Goal: Information Seeking & Learning: Learn about a topic

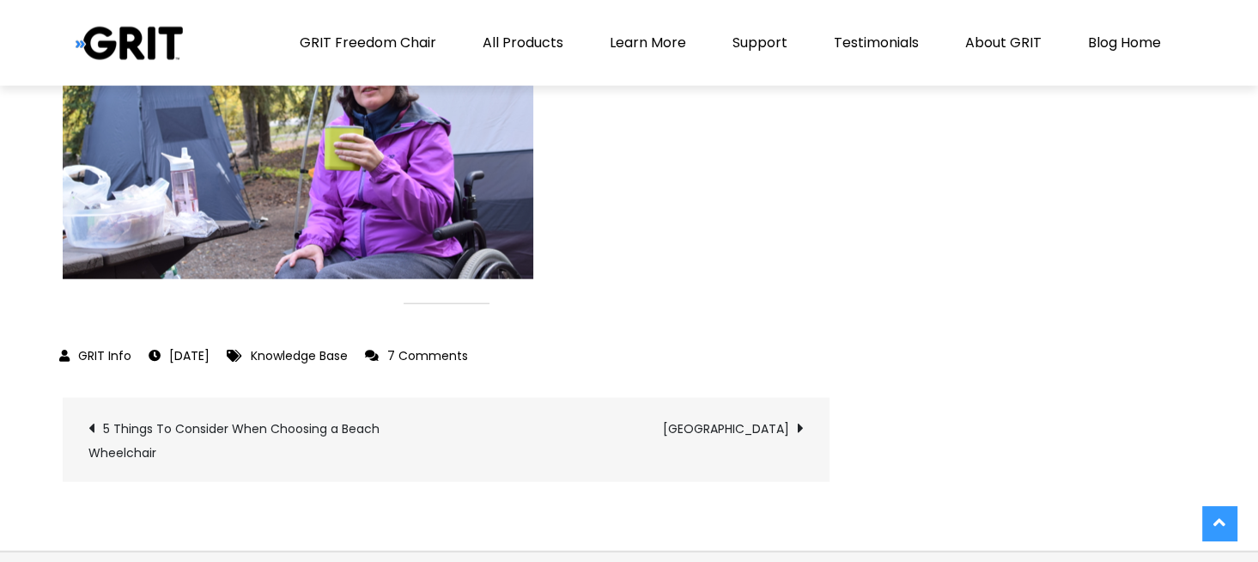
scroll to position [3950, 0]
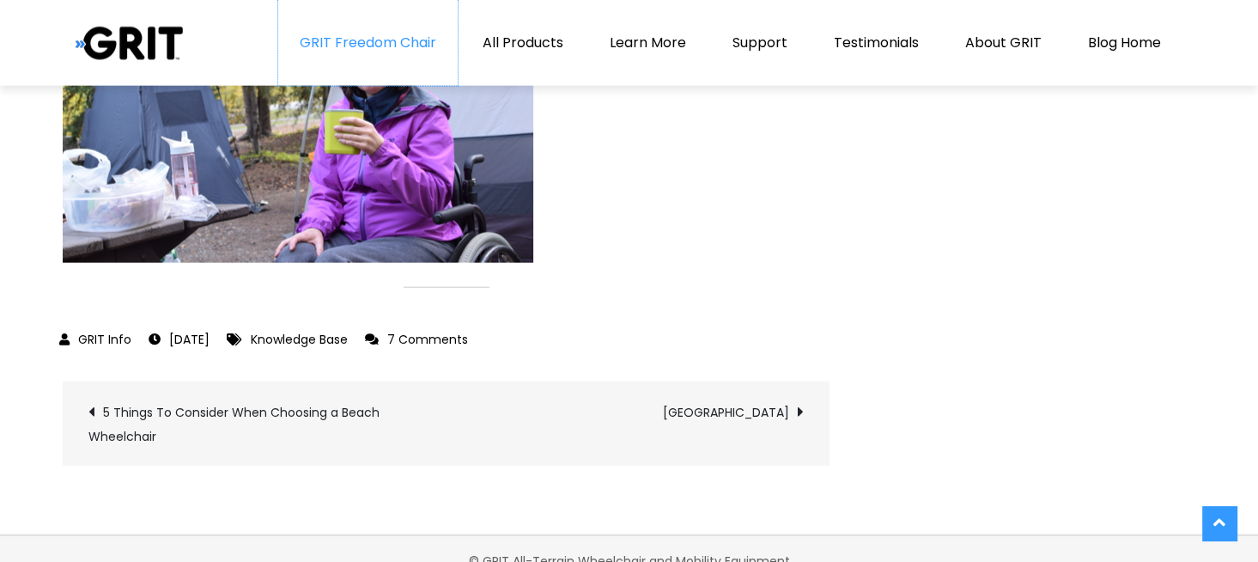
click at [380, 37] on link "GRIT Freedom Chair" at bounding box center [367, 43] width 179 height 86
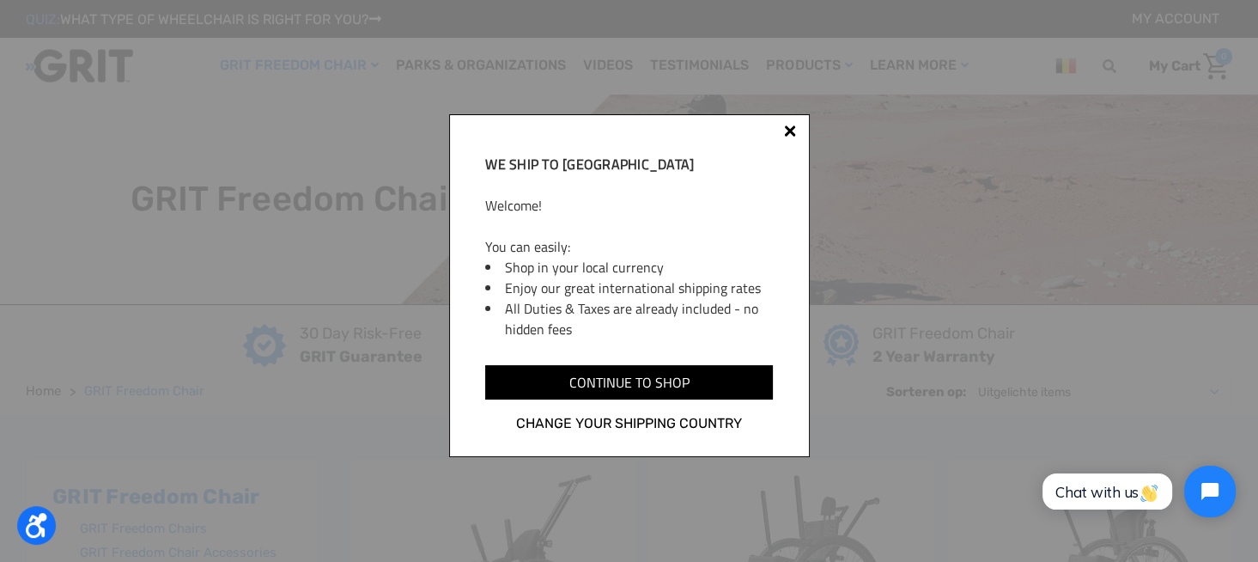
click at [790, 128] on div at bounding box center [790, 131] width 12 height 12
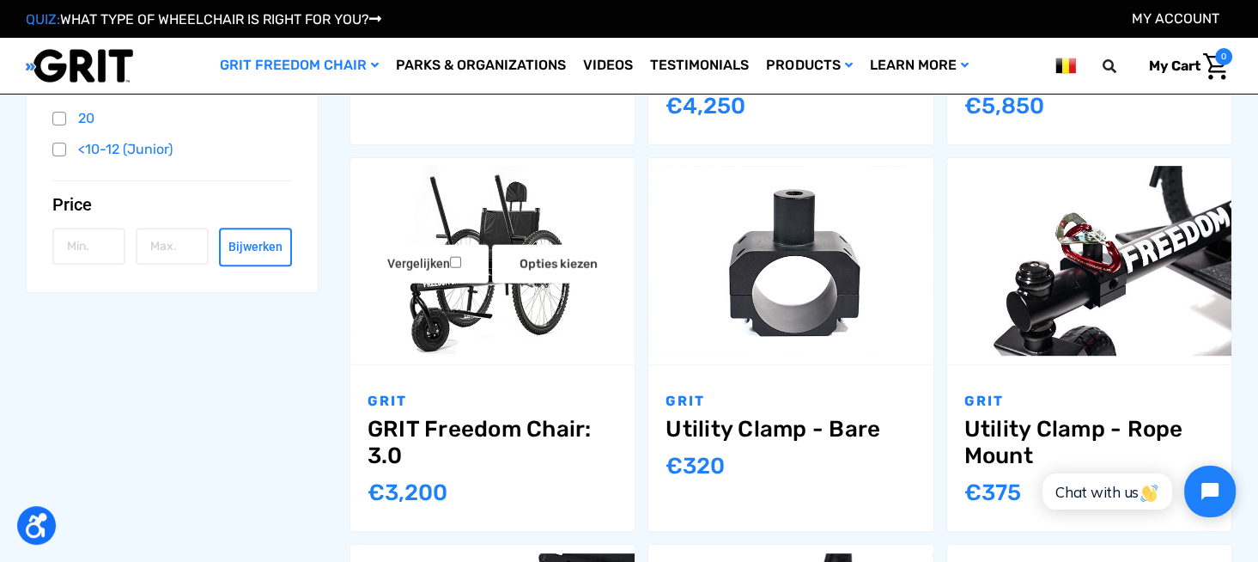
scroll to position [687, 0]
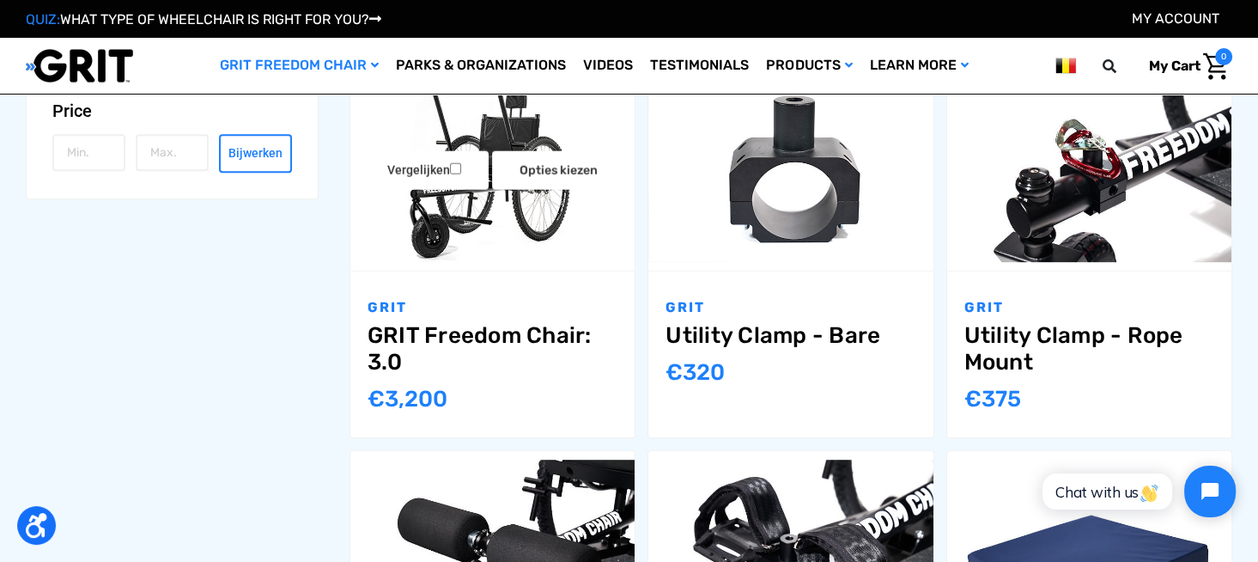
click at [536, 247] on img "GRIT Freedom Chair: 3.0,$2,995.00\a" at bounding box center [492, 167] width 284 height 190
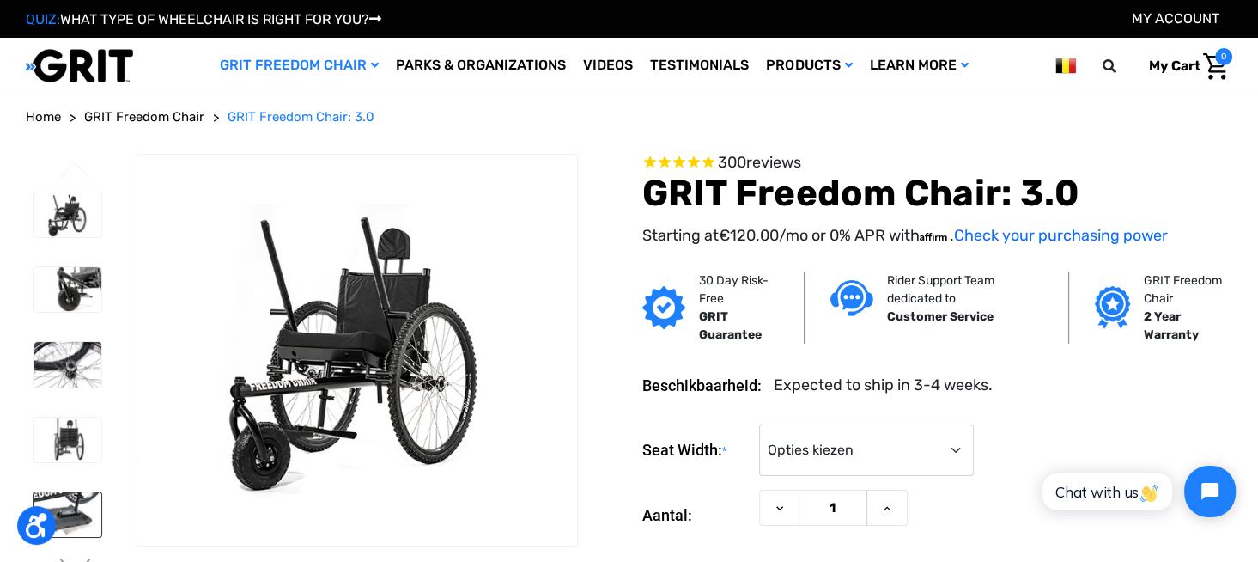
click at [87, 503] on img at bounding box center [67, 514] width 67 height 45
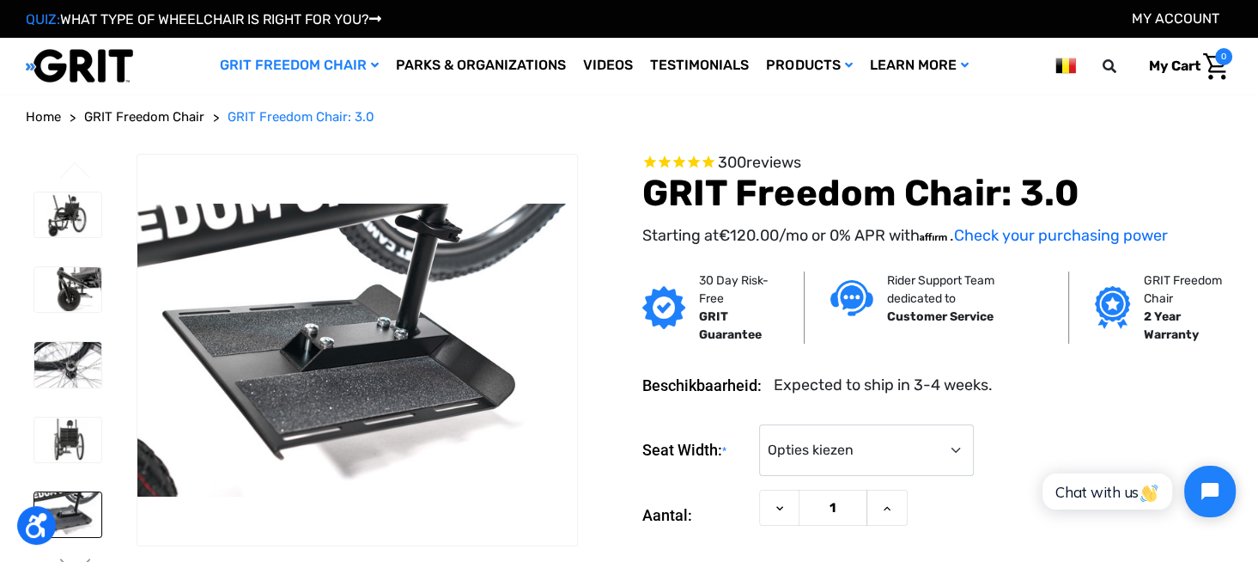
click at [82, 61] on img at bounding box center [79, 65] width 107 height 35
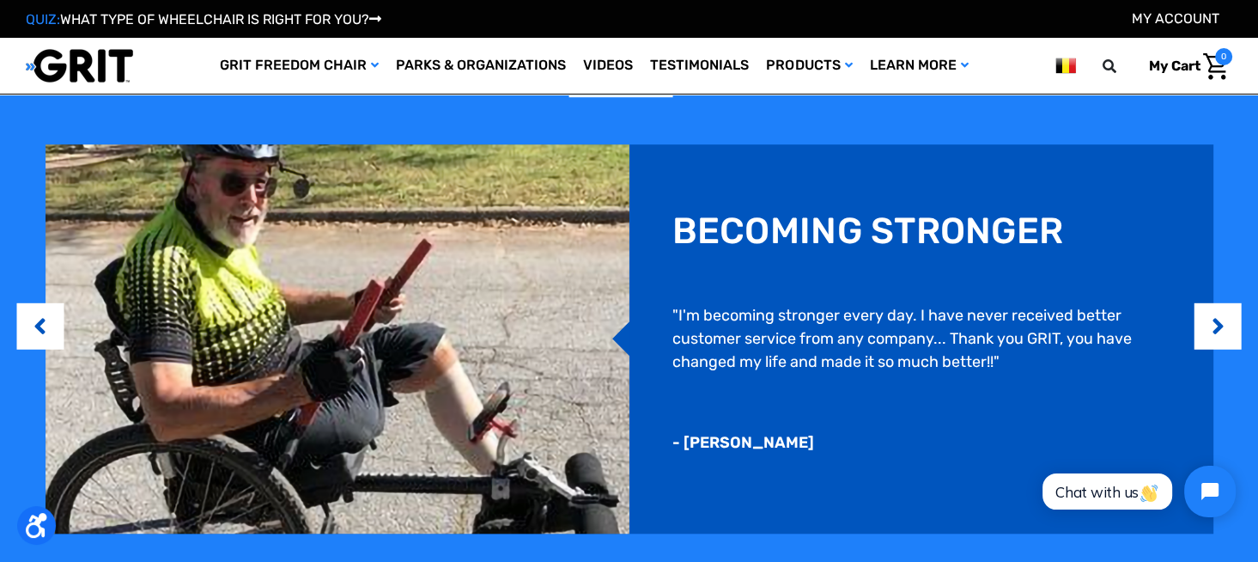
scroll to position [1288, 0]
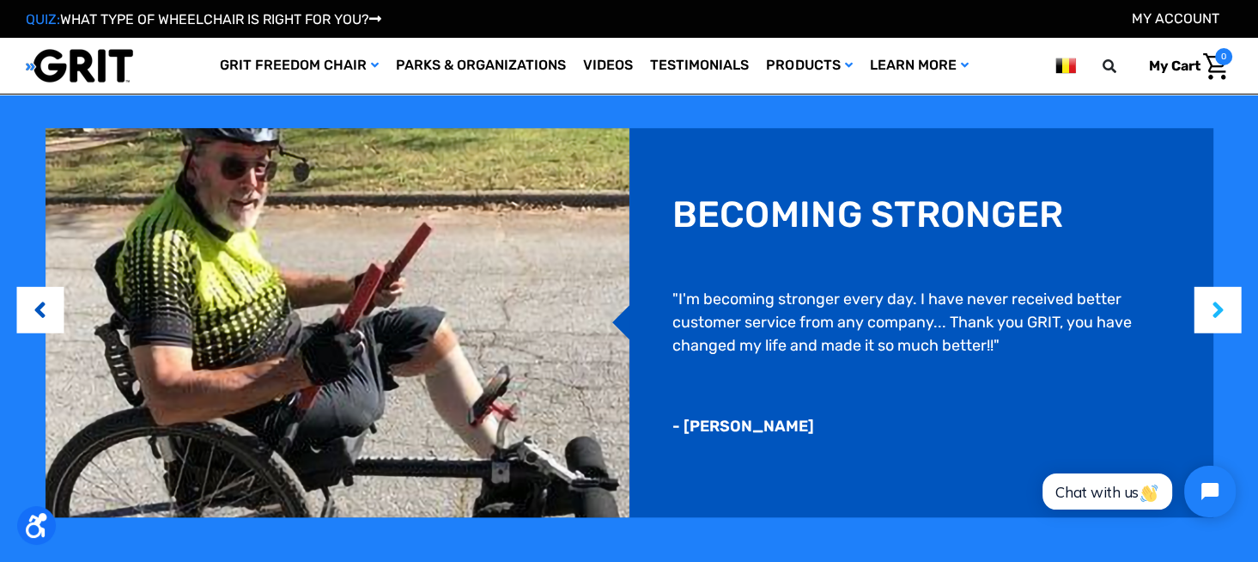
click at [1225, 315] on button "Next" at bounding box center [1217, 309] width 17 height 52
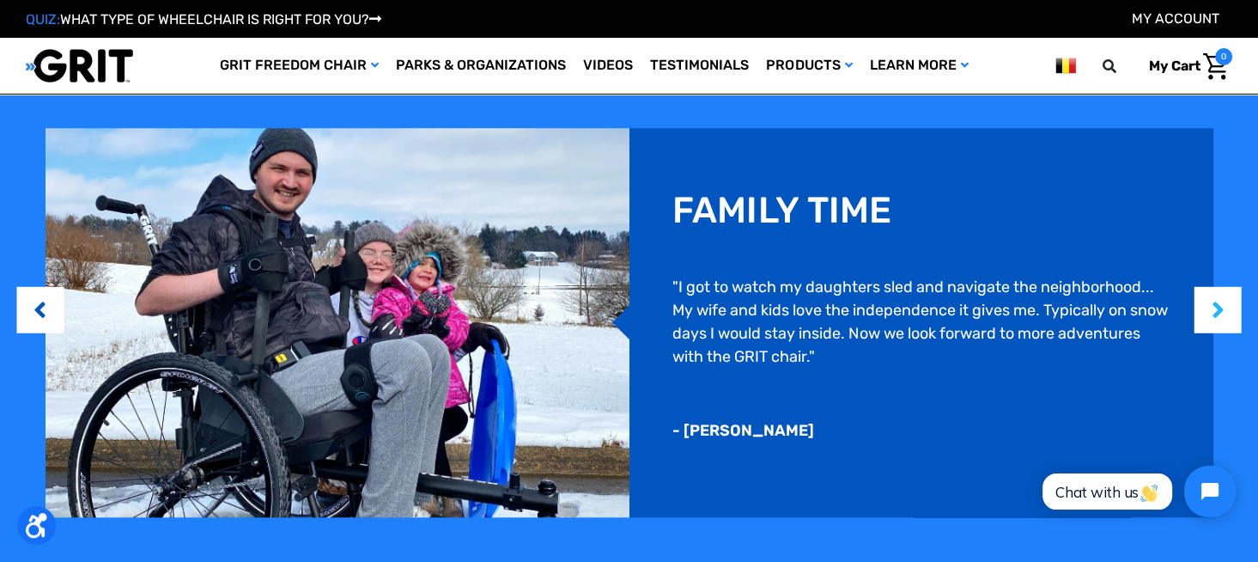
click at [1225, 315] on button "Next" at bounding box center [1217, 309] width 17 height 52
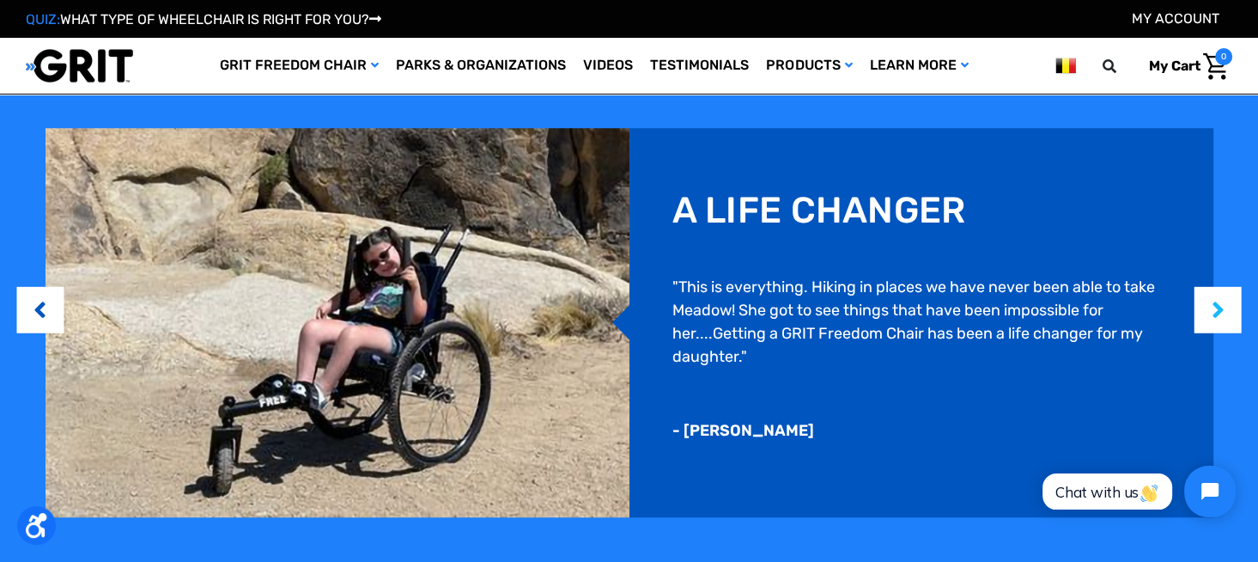
click at [1225, 315] on button "Next" at bounding box center [1217, 309] width 17 height 52
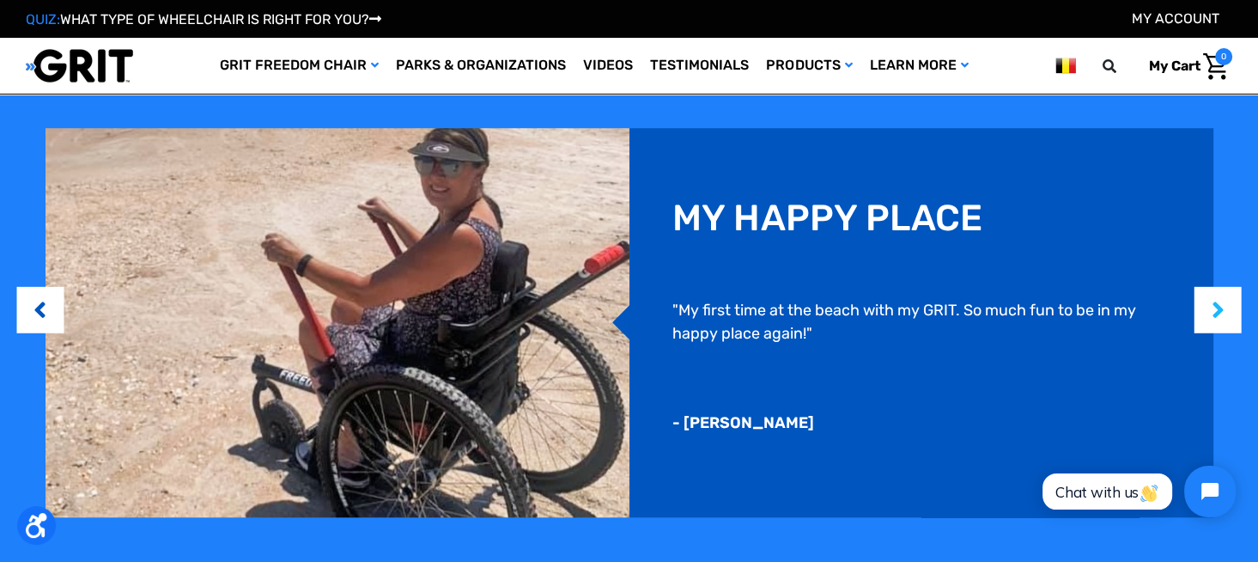
click at [1225, 315] on button "Next" at bounding box center [1217, 309] width 17 height 52
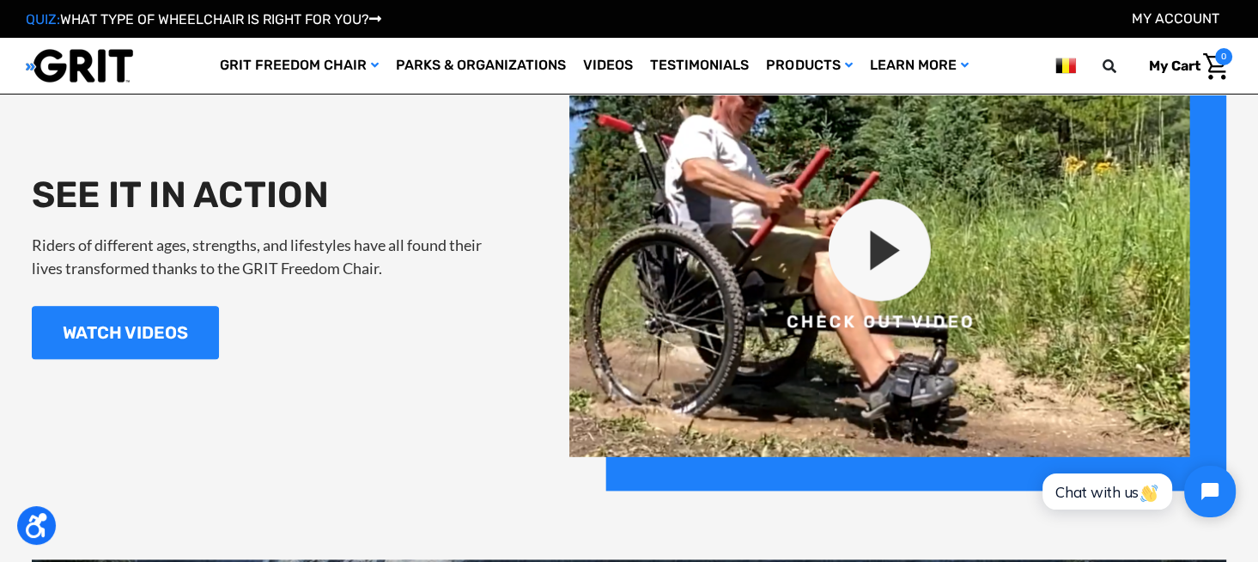
scroll to position [1889, 0]
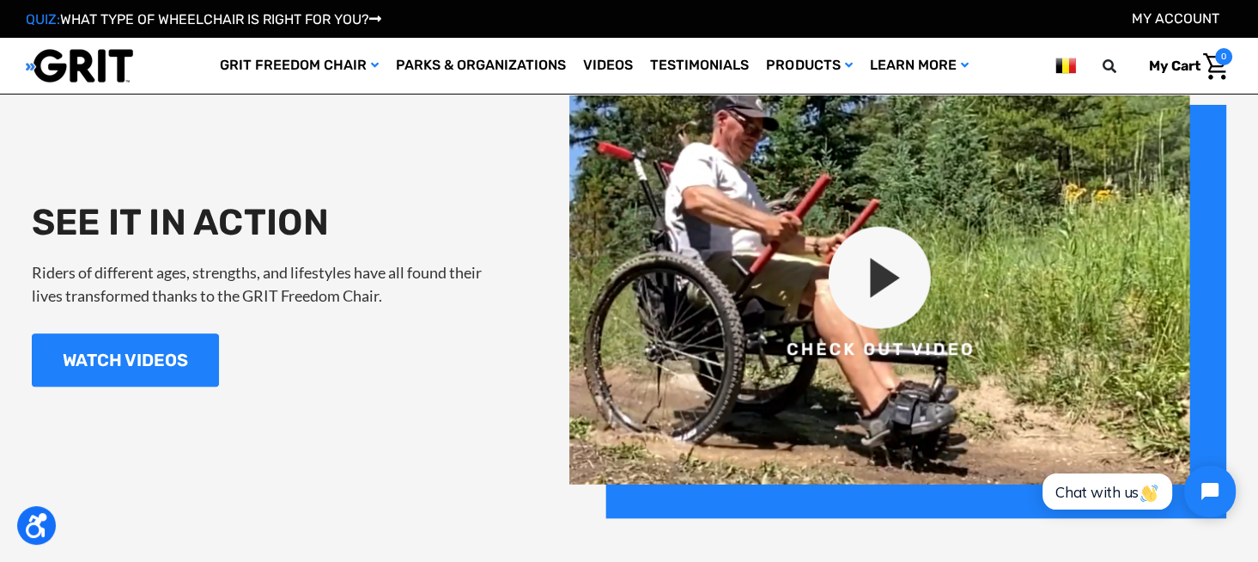
click at [917, 280] on img at bounding box center [897, 293] width 657 height 447
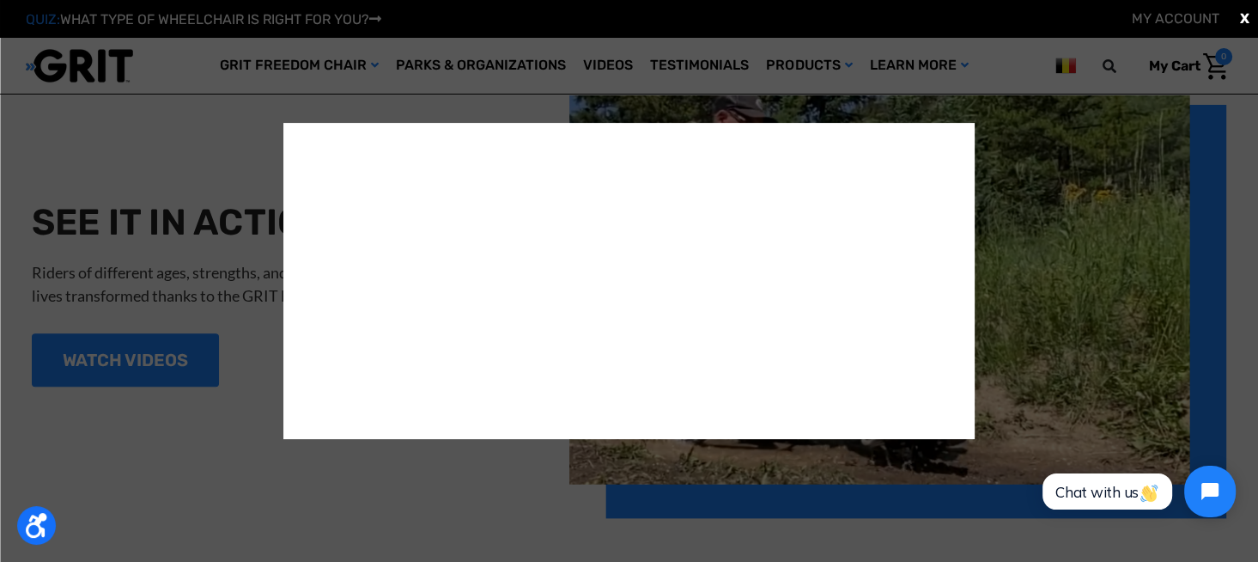
click at [1244, 384] on div "X" at bounding box center [629, 281] width 1258 height 562
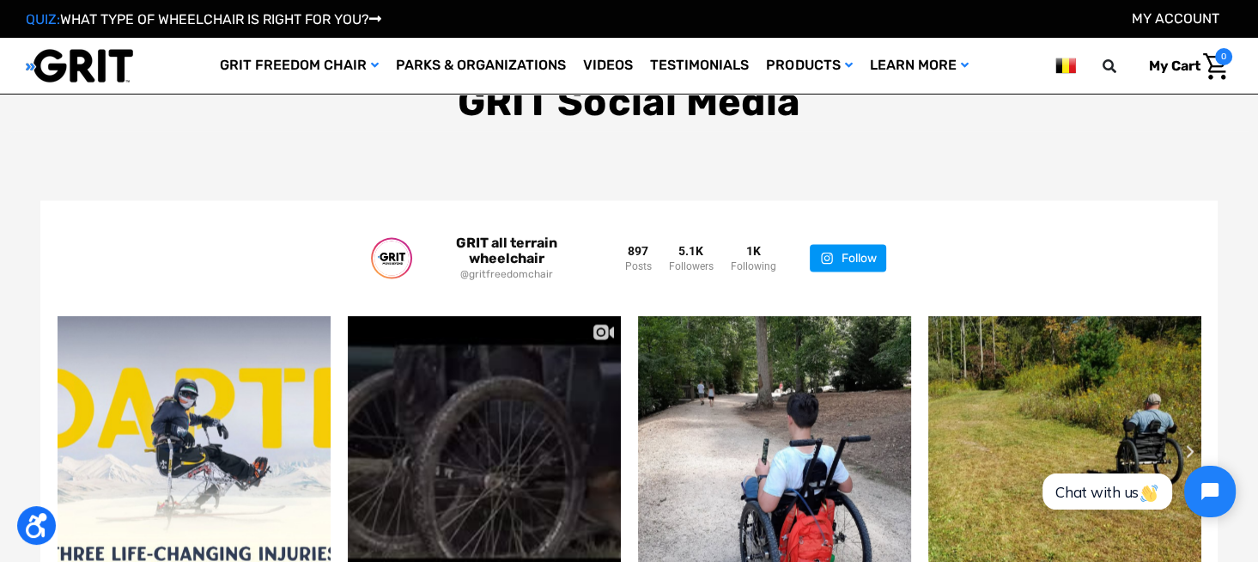
scroll to position [3521, 0]
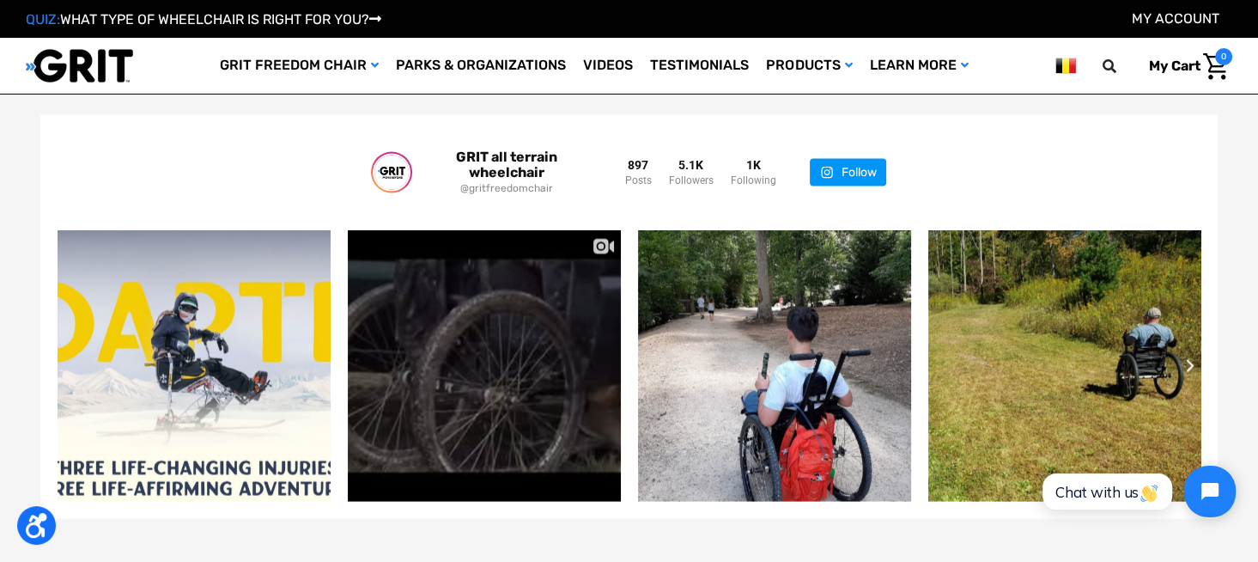
click at [1189, 367] on icon "Next slide" at bounding box center [1190, 366] width 10 height 14
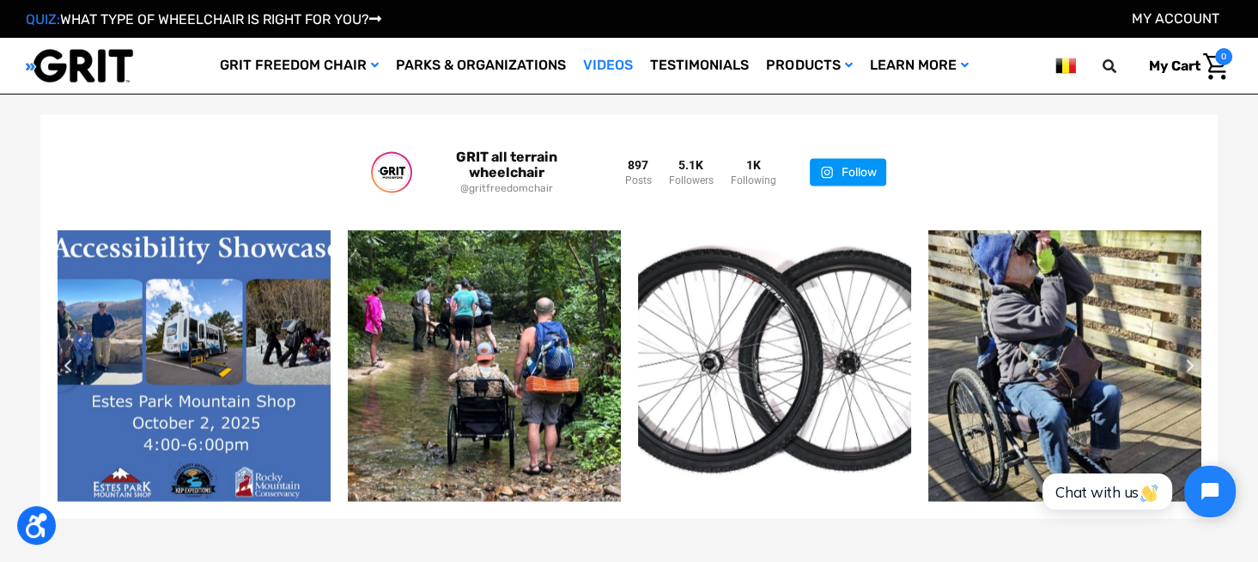
click at [608, 70] on link "Videos" at bounding box center [608, 66] width 67 height 56
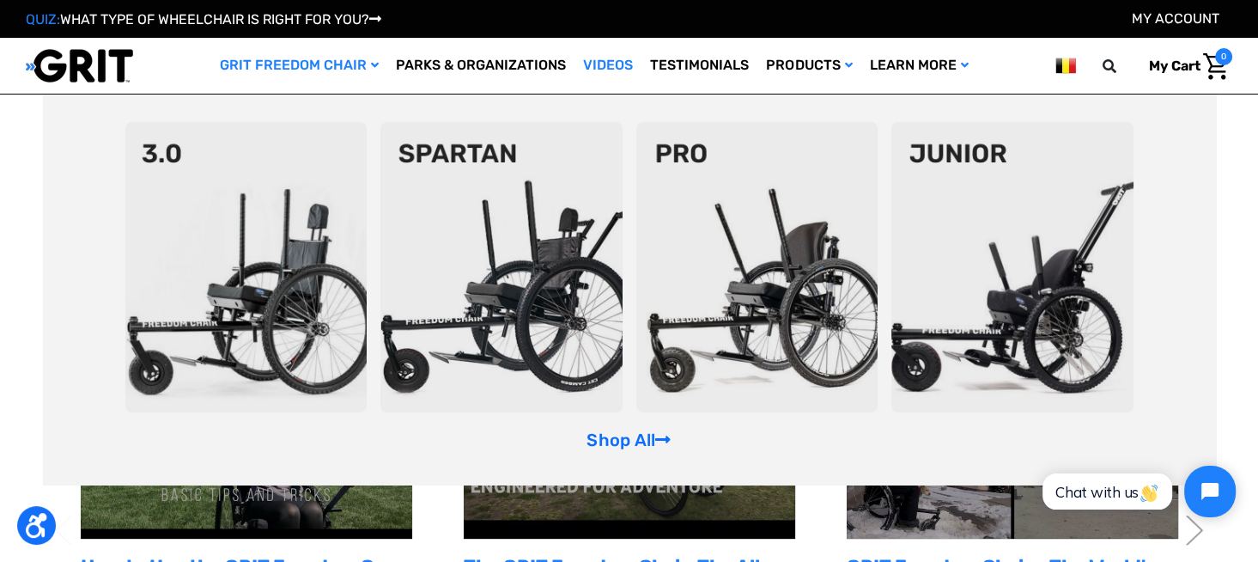
scroll to position [429, 0]
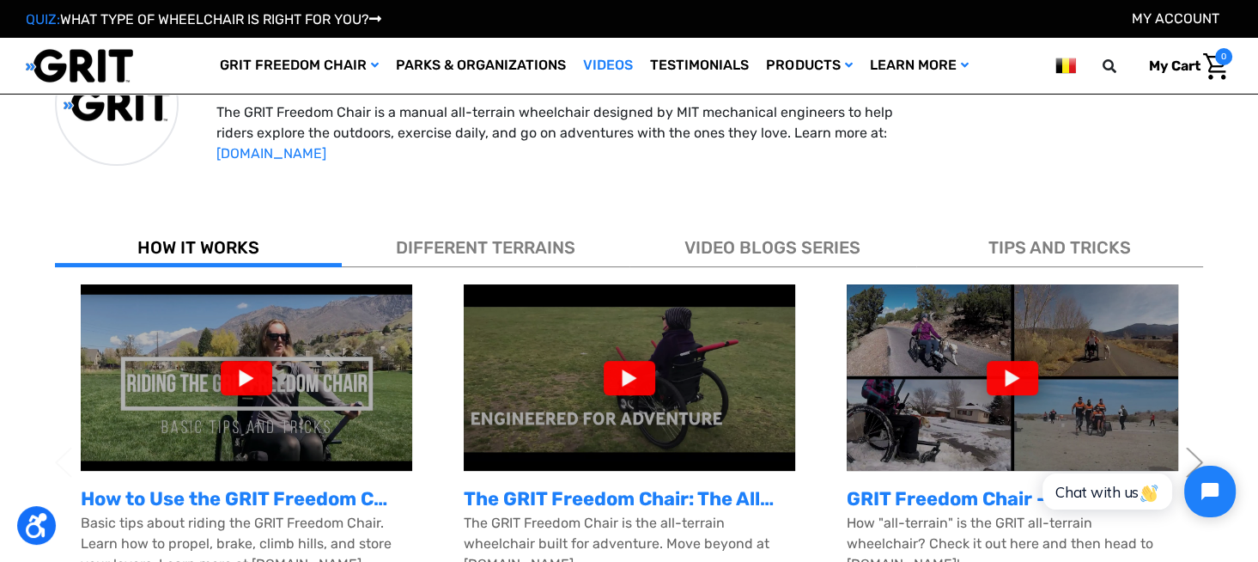
click at [255, 374] on div at bounding box center [247, 378] width 52 height 34
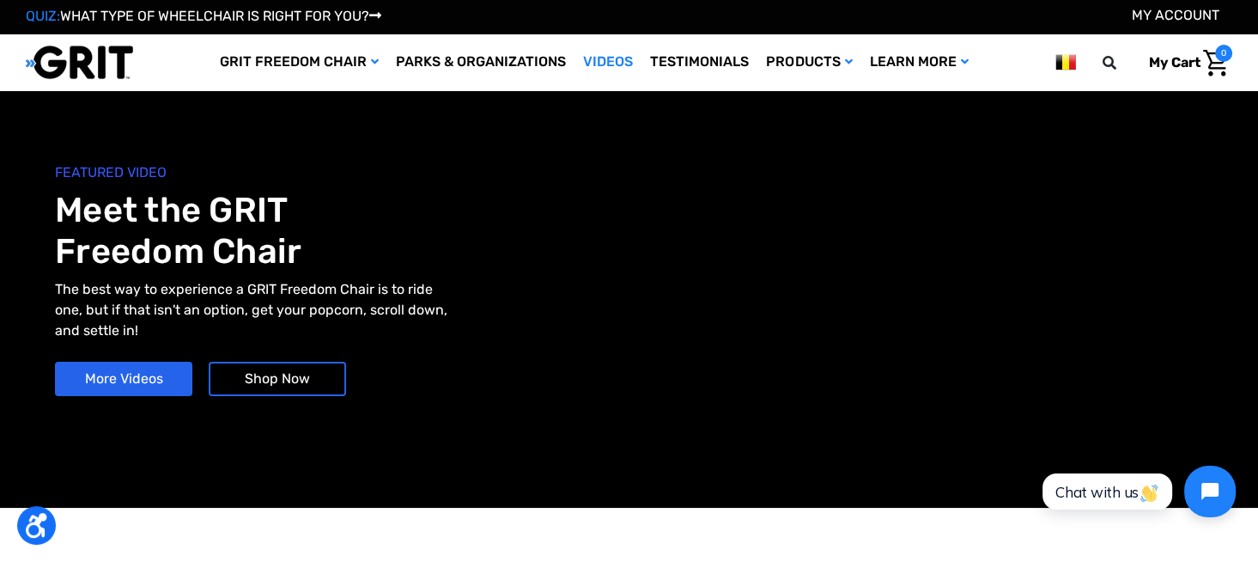
scroll to position [0, 0]
